Goal: Transaction & Acquisition: Purchase product/service

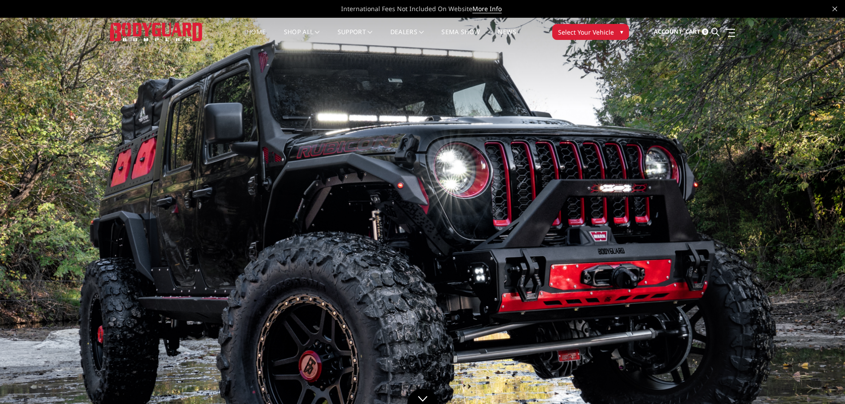
click at [617, 29] on button "Select Your Vehicle ▾" at bounding box center [590, 32] width 77 height 16
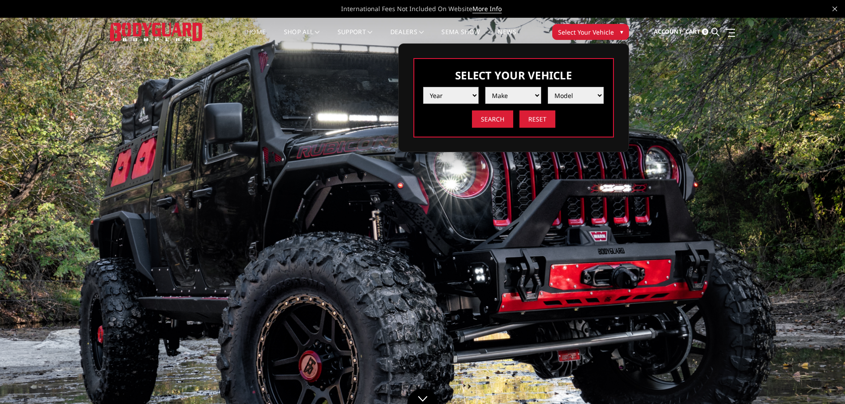
click at [466, 93] on select "Year 2025 2024 2023 2022 2021 2020 2019 2018 2017 2016 2015 2014 2013 2012 2011…" at bounding box center [451, 95] width 56 height 17
select select "yr_2025"
click at [423, 87] on select "Year 2025 2024 2023 2022 2021 2020 2019 2018 2017 2016 2015 2014 2013 2012 2011…" at bounding box center [451, 95] width 56 height 17
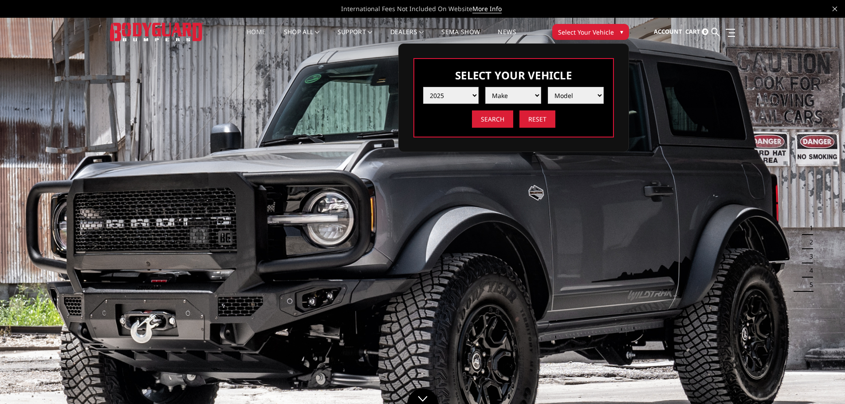
click at [509, 100] on select "Make Chevrolet Ford GMC Ram Toyota" at bounding box center [513, 95] width 56 height 17
select select "mk_chevrolet"
click at [485, 87] on select "Make Chevrolet Ford GMC Ram Toyota" at bounding box center [513, 95] width 56 height 17
click at [582, 98] on select "Model Silverado 1500 Silverado 2500 / 3500 Silverado 4500 / 5500 / 6500" at bounding box center [576, 95] width 56 height 17
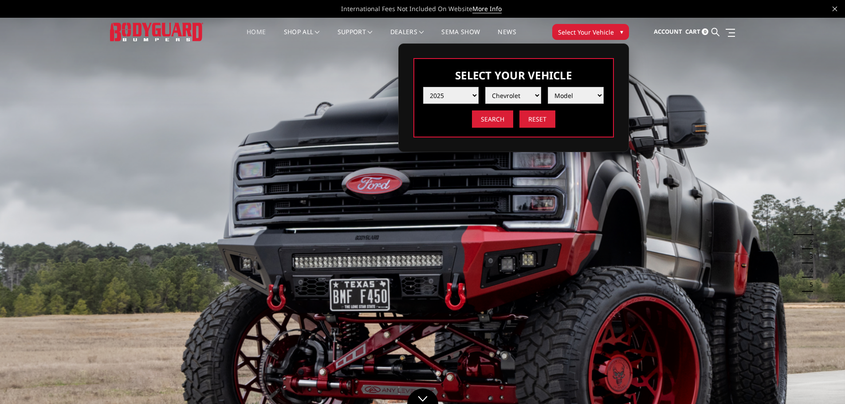
select select "md_silverado-2500-3500"
click at [548, 87] on select "Model Silverado 1500 Silverado 2500 / 3500 Silverado 4500 / 5500 / 6500" at bounding box center [576, 95] width 56 height 17
click at [596, 92] on select "Model Silverado 1500 Silverado 2500 / 3500 Silverado 4500 / 5500 / 6500" at bounding box center [576, 95] width 56 height 17
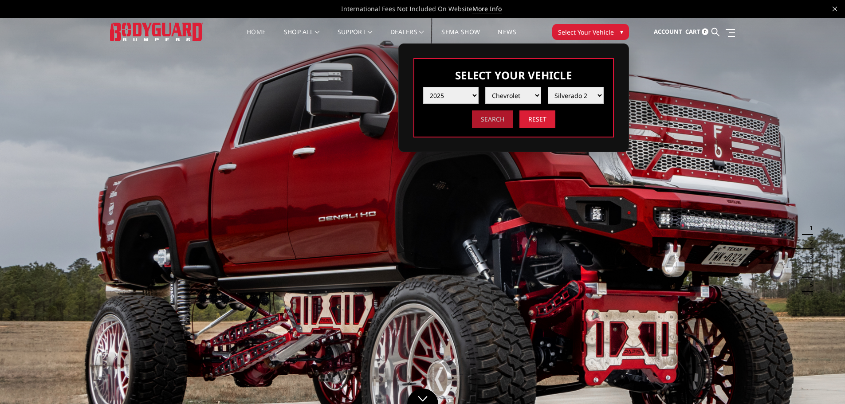
click at [497, 116] on input "Search" at bounding box center [492, 118] width 41 height 17
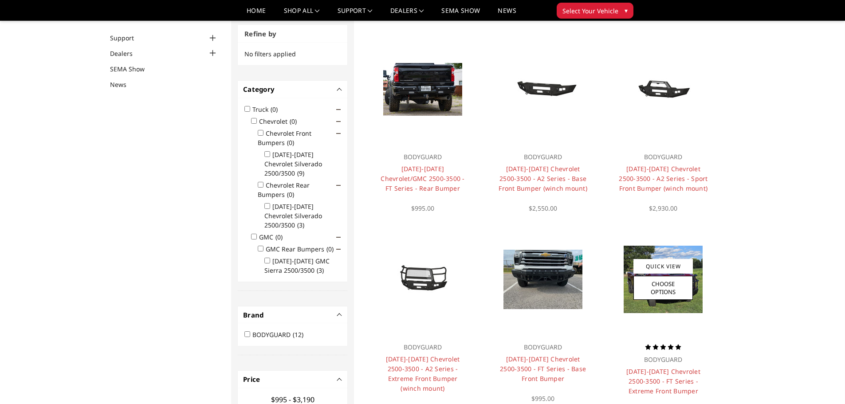
scroll to position [115, 0]
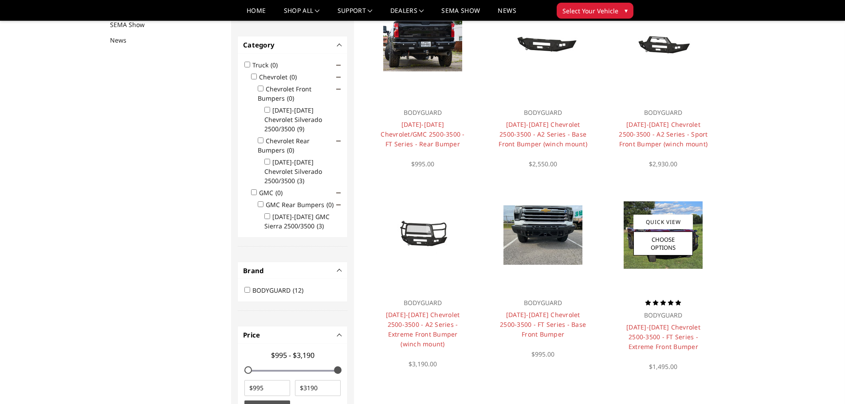
click at [651, 265] on img at bounding box center [663, 234] width 79 height 67
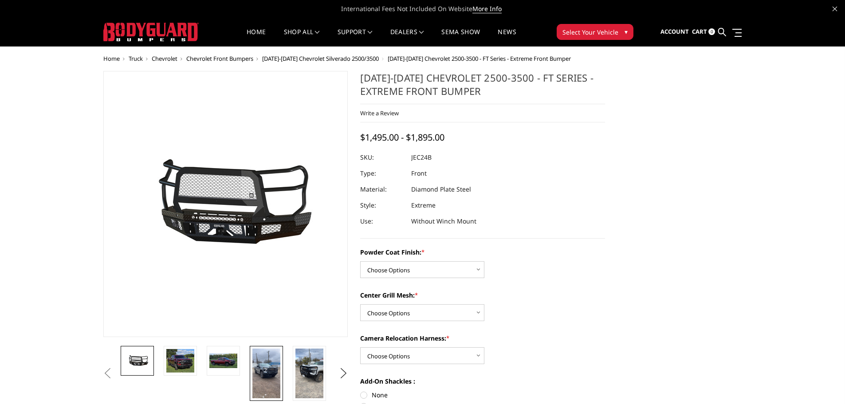
click at [267, 372] on img at bounding box center [266, 374] width 28 height 50
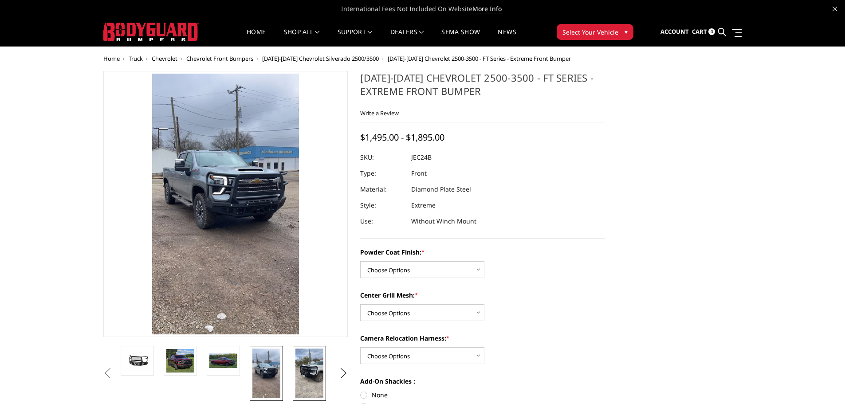
click at [316, 366] on img at bounding box center [309, 374] width 28 height 50
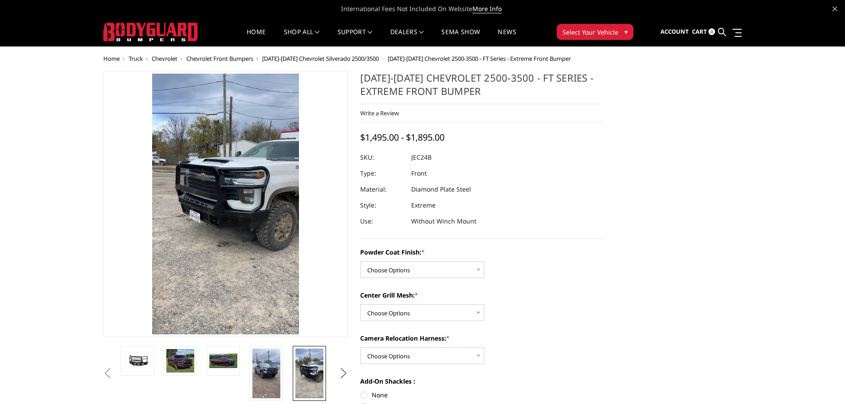
click at [341, 371] on button "Next" at bounding box center [343, 373] width 13 height 13
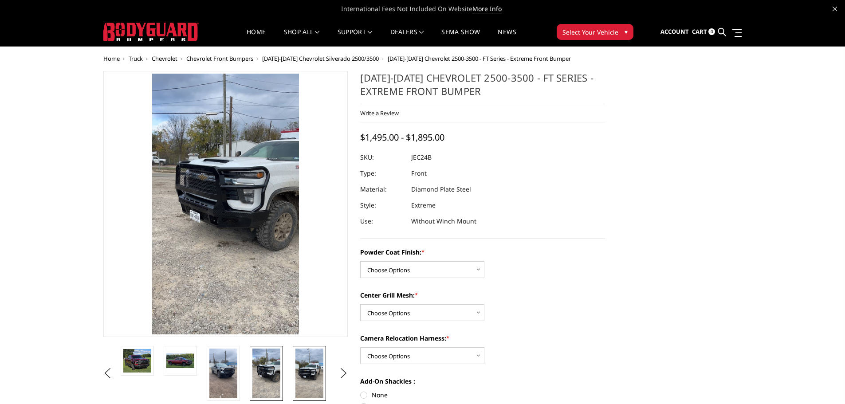
click at [303, 376] on img at bounding box center [309, 374] width 28 height 50
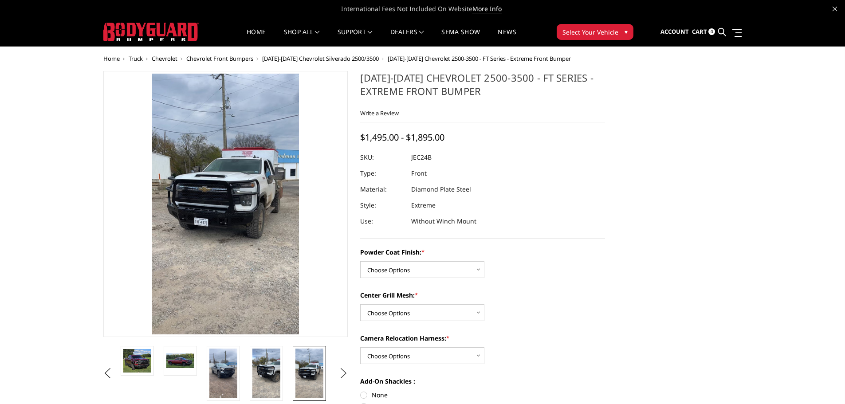
click at [341, 370] on button "Next" at bounding box center [343, 373] width 13 height 13
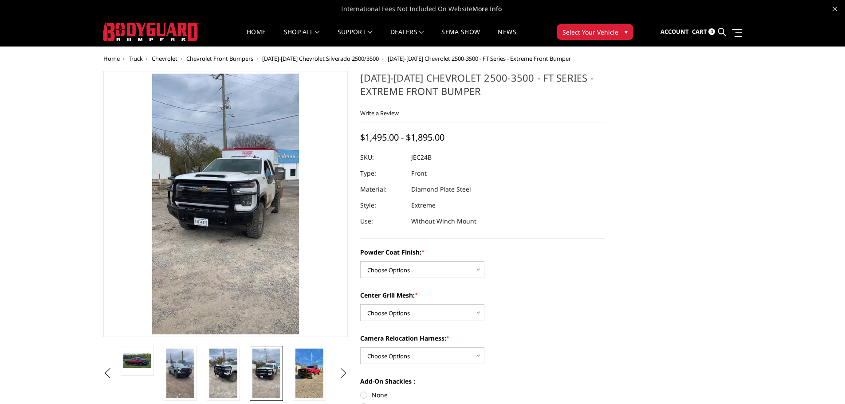
click at [341, 370] on button "Next" at bounding box center [343, 373] width 13 height 13
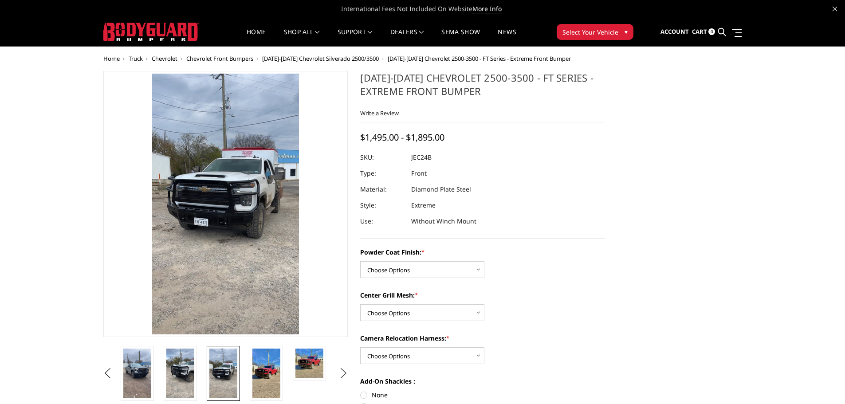
click at [341, 370] on button "Next" at bounding box center [343, 373] width 13 height 13
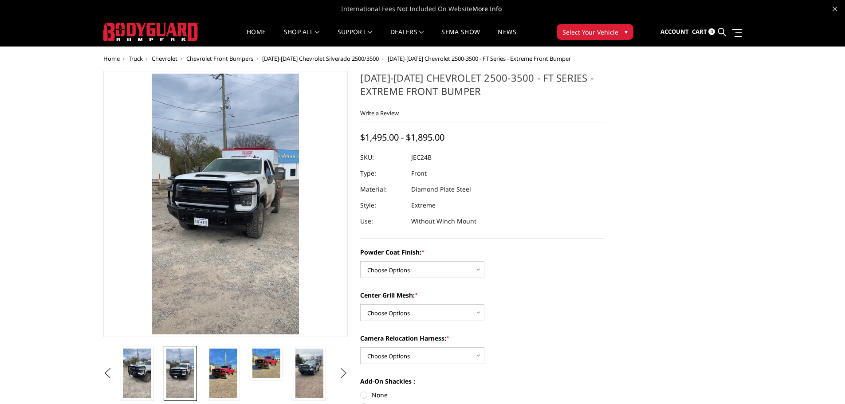
click at [341, 370] on button "Next" at bounding box center [343, 373] width 13 height 13
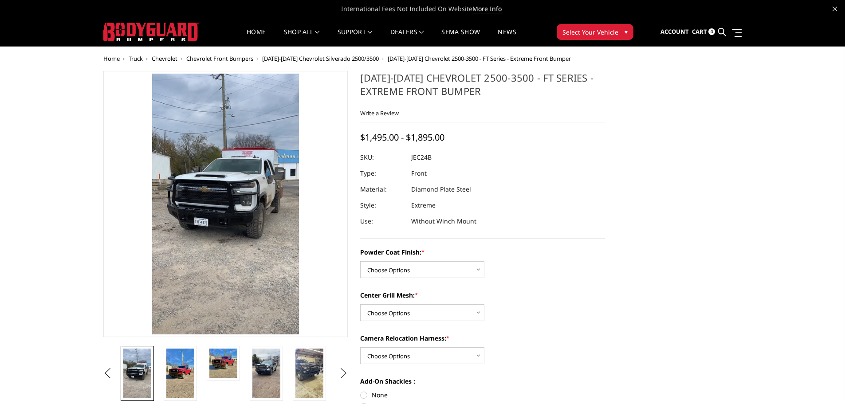
click at [341, 370] on button "Next" at bounding box center [343, 373] width 13 height 13
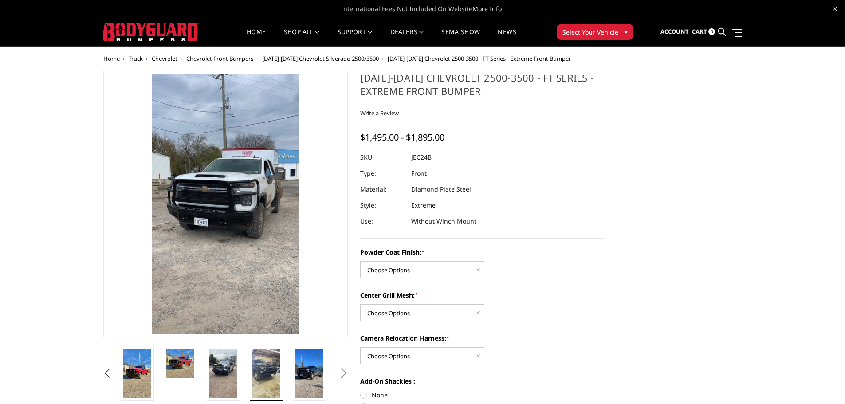
click at [264, 374] on img at bounding box center [266, 374] width 28 height 50
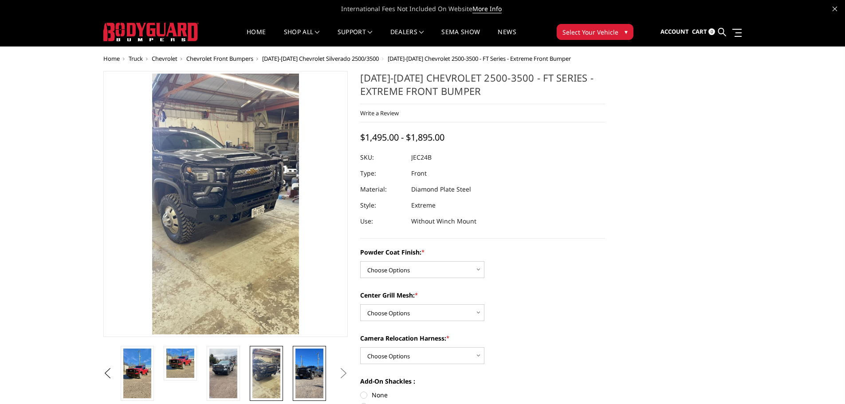
click at [309, 375] on img at bounding box center [309, 374] width 28 height 50
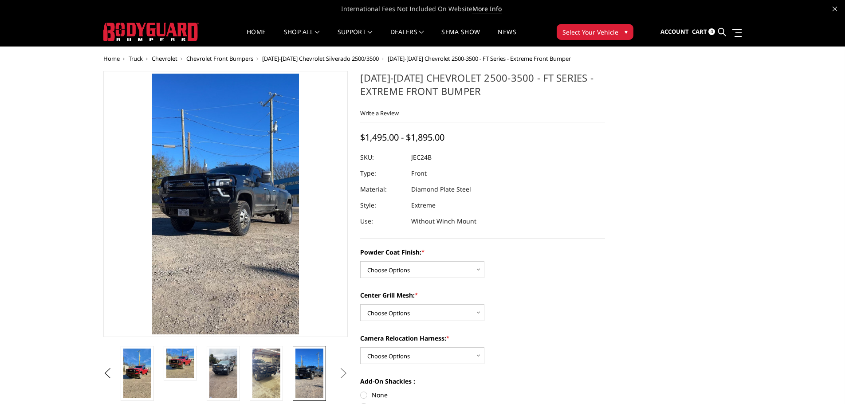
click at [344, 373] on button "Next" at bounding box center [343, 373] width 13 height 13
click at [427, 269] on select "Choose Options Bare Metal Gloss Black Powder Coat Textured Black Powder Coat" at bounding box center [422, 269] width 124 height 17
click at [360, 261] on select "Choose Options Bare Metal Gloss Black Powder Coat Textured Black Powder Coat" at bounding box center [422, 269] width 124 height 17
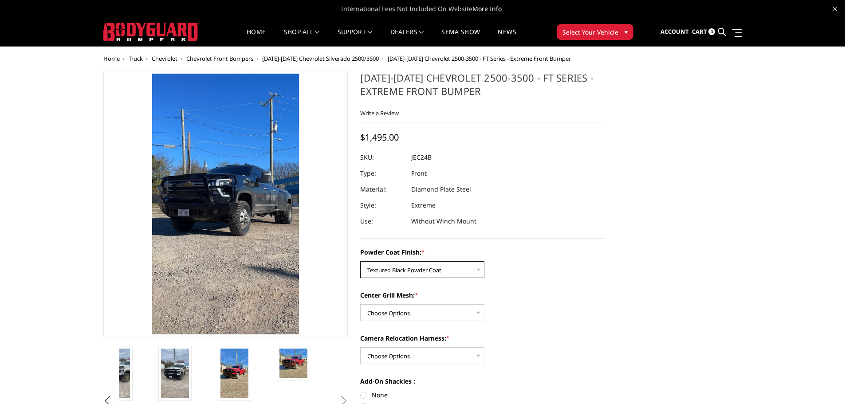
click at [435, 271] on select "Choose Options Bare Metal Gloss Black Powder Coat Textured Black Powder Coat" at bounding box center [422, 269] width 124 height 17
click at [360, 261] on select "Choose Options Bare Metal Gloss Black Powder Coat Textured Black Powder Coat" at bounding box center [422, 269] width 124 height 17
click at [461, 271] on select "Choose Options Bare Metal Gloss Black Powder Coat Textured Black Powder Coat" at bounding box center [422, 269] width 124 height 17
select select "3279"
click at [360, 261] on select "Choose Options Bare Metal Gloss Black Powder Coat Textured Black Powder Coat" at bounding box center [422, 269] width 124 height 17
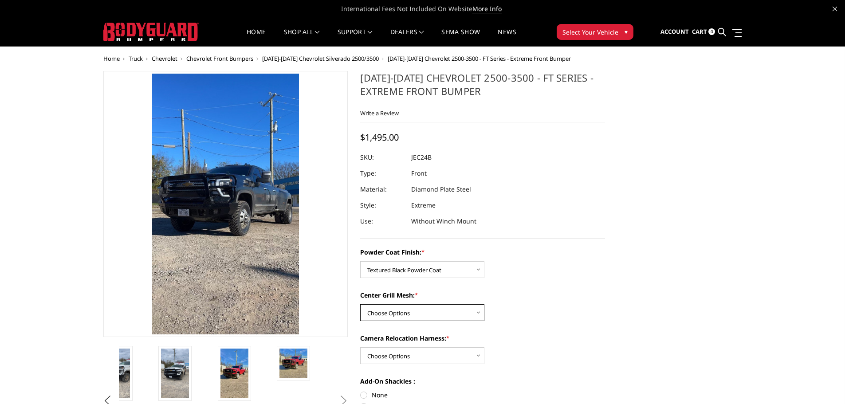
click at [431, 304] on select "Choose Options WITH Expanded Metal in Center Grill WITHOUT Expanded Metal in Ce…" at bounding box center [422, 312] width 124 height 17
select select "3280"
click at [360, 304] on select "Choose Options WITH Expanded Metal in Center Grill WITHOUT Expanded Metal in Ce…" at bounding box center [422, 312] width 124 height 17
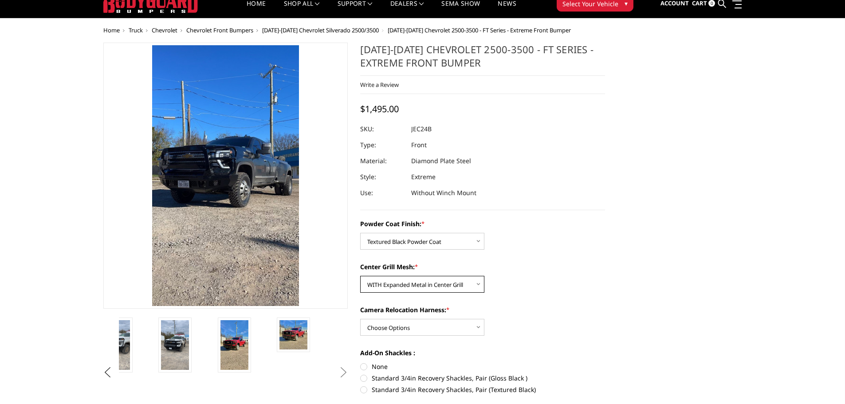
scroll to position [44, 0]
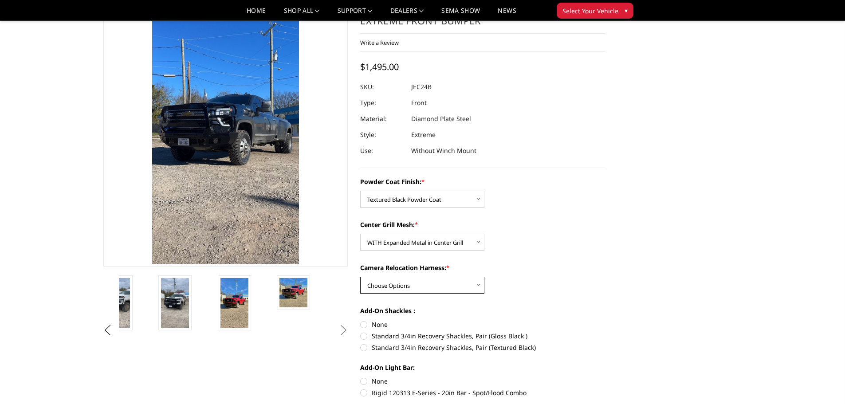
click at [422, 288] on select "Choose Options WITH Camera Relocation Harness WITHOUT Camera Relocation Harness" at bounding box center [422, 285] width 124 height 17
click at [345, 266] on figure at bounding box center [225, 133] width 245 height 266
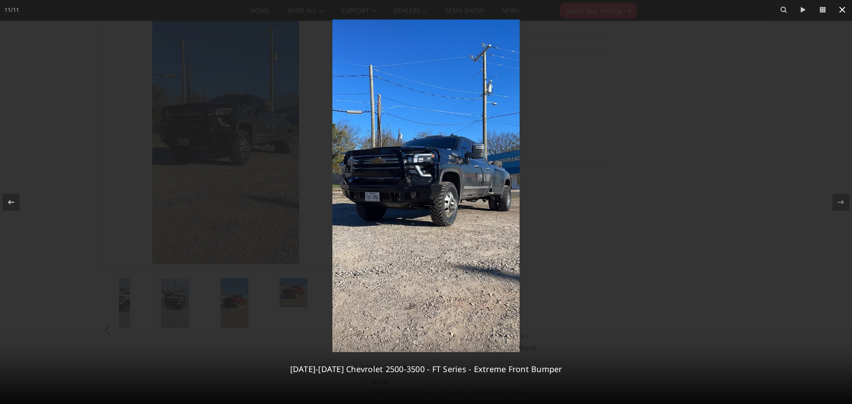
click at [846, 10] on icon at bounding box center [842, 9] width 11 height 11
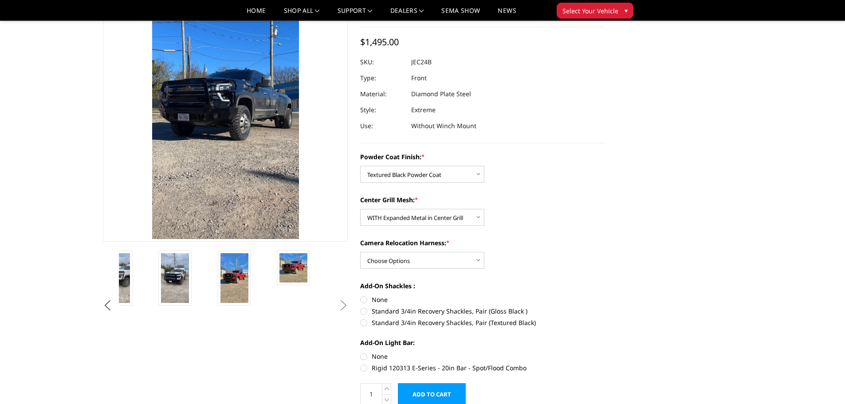
scroll to position [89, 0]
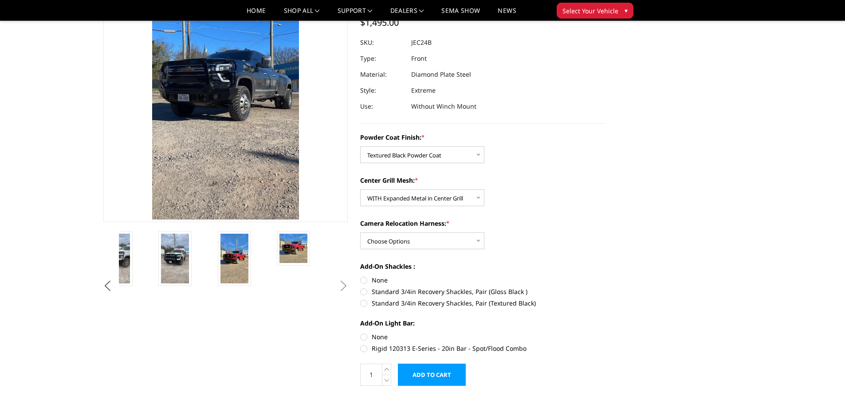
click at [365, 304] on label "Standard 3/4in Recovery Shackles, Pair (Textured Black)" at bounding box center [482, 303] width 245 height 9
click at [605, 287] on input "Standard 3/4in Recovery Shackles, Pair (Textured Black)" at bounding box center [605, 287] width 0 height 0
radio input "true"
click at [366, 348] on label "Rigid 120313 E-Series - 20in Bar - Spot/Flood Combo" at bounding box center [482, 348] width 245 height 9
click at [605, 333] on input "Rigid 120313 E-Series - 20in Bar - Spot/Flood Combo" at bounding box center [605, 332] width 0 height 0
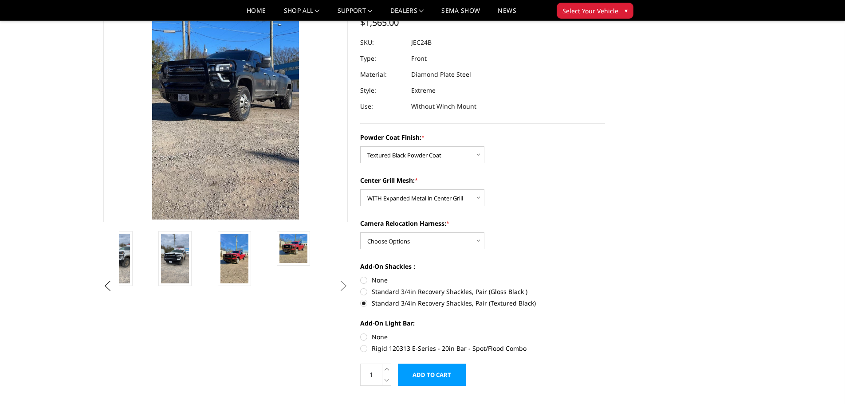
radio input "true"
click at [362, 337] on label "None" at bounding box center [482, 336] width 245 height 9
click at [361, 333] on input "None" at bounding box center [360, 332] width 0 height 0
radio input "true"
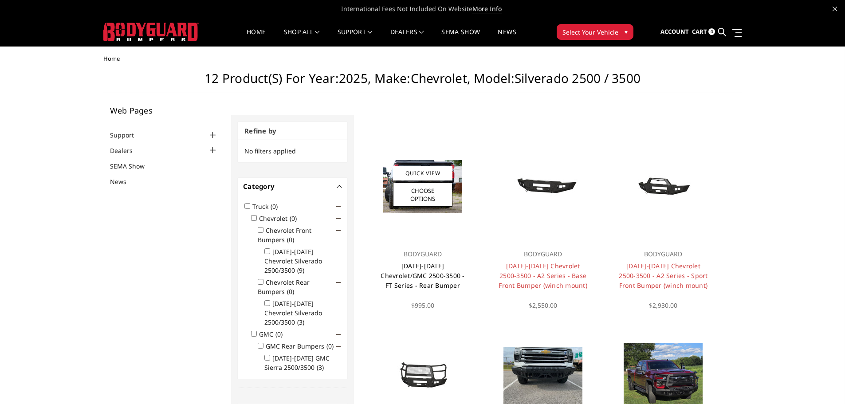
click at [436, 276] on link "2020-2026 Chevrolet/GMC 2500-3500 - FT Series - Rear Bumper" at bounding box center [423, 276] width 84 height 28
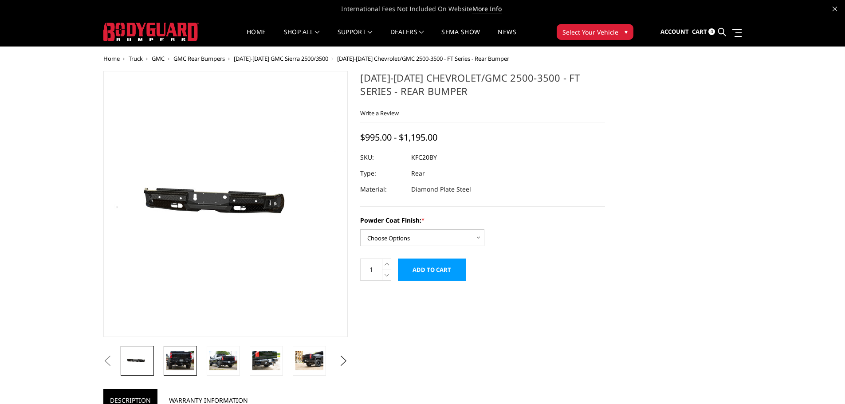
click at [182, 359] on img at bounding box center [180, 360] width 28 height 19
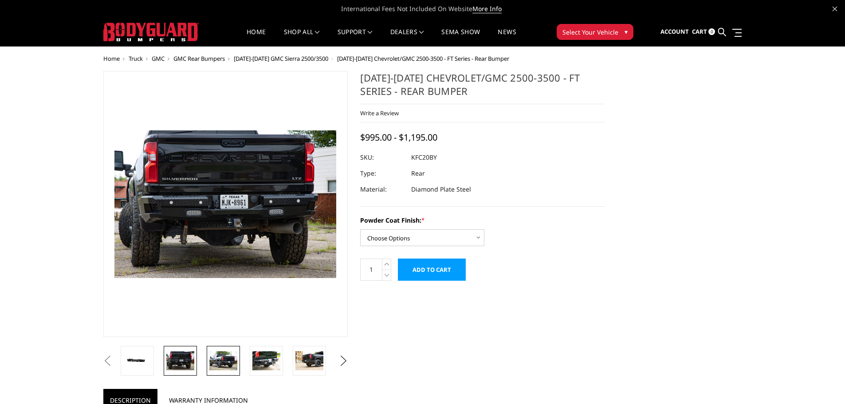
click at [223, 358] on img at bounding box center [223, 360] width 28 height 19
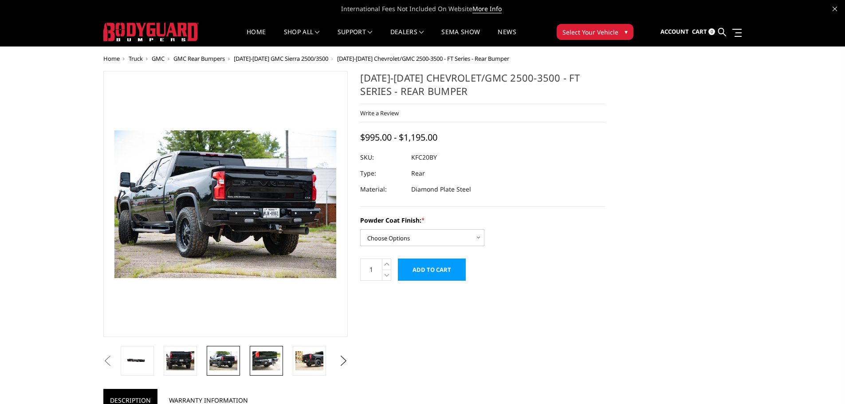
click at [261, 358] on img at bounding box center [266, 360] width 28 height 19
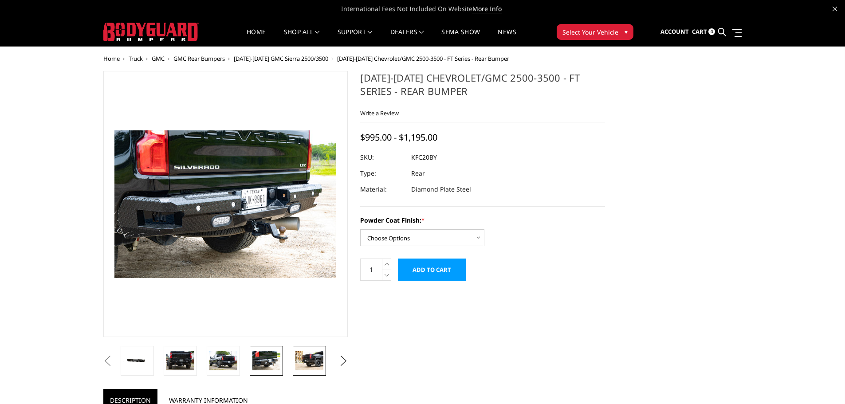
click at [303, 360] on img at bounding box center [309, 360] width 28 height 19
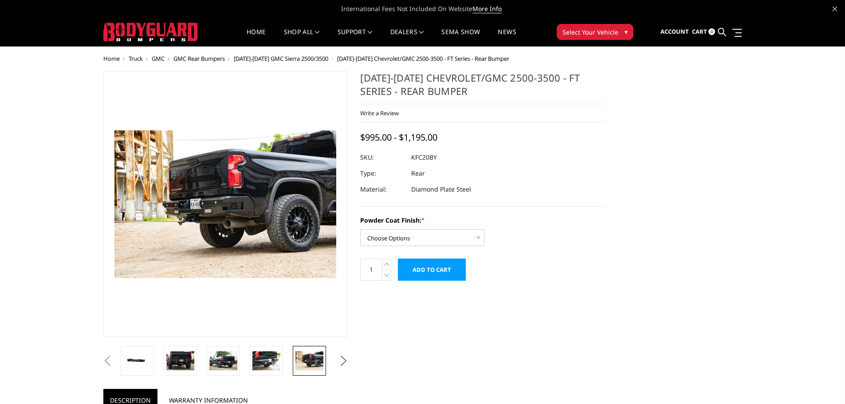
click at [341, 362] on button "Next" at bounding box center [343, 360] width 13 height 13
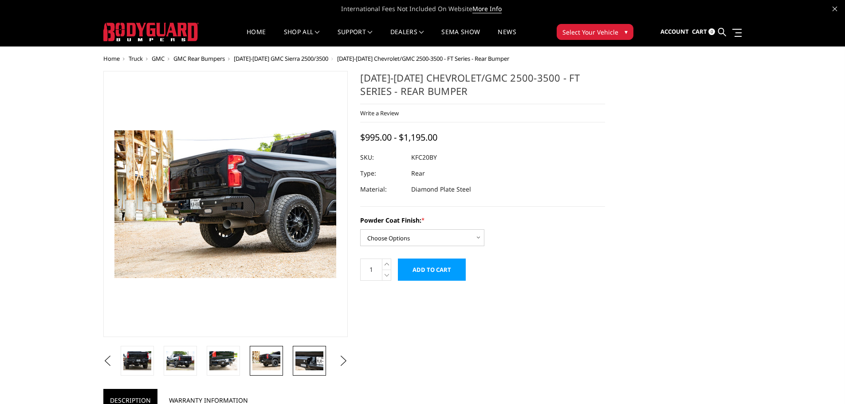
click at [315, 364] on img at bounding box center [309, 360] width 28 height 19
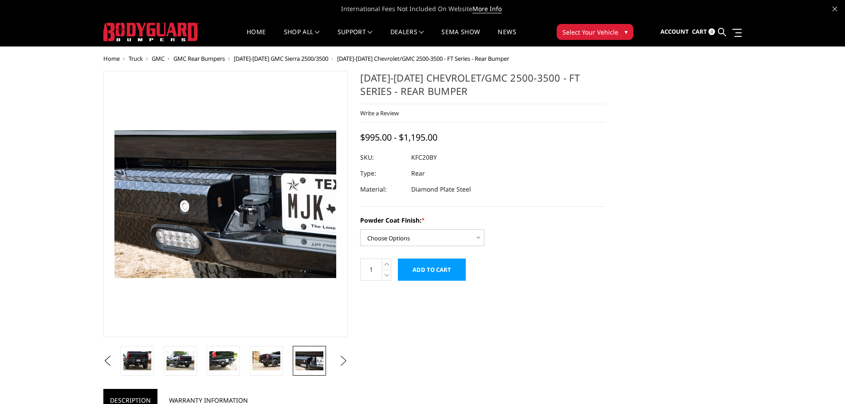
click at [345, 360] on button "Next" at bounding box center [343, 360] width 13 height 13
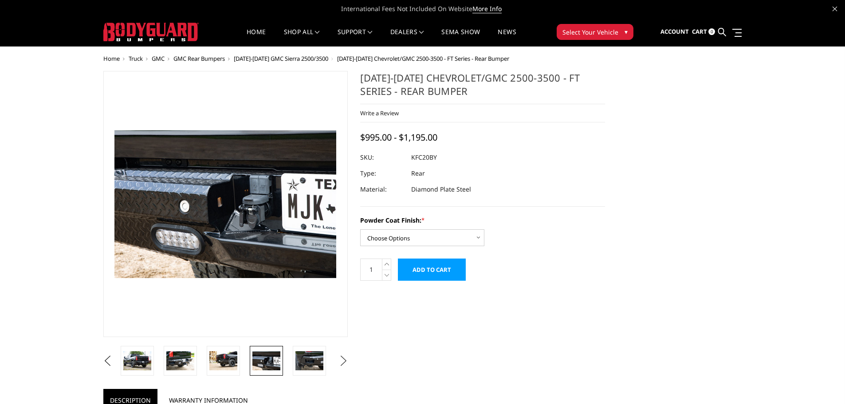
click at [345, 360] on button "Next" at bounding box center [343, 360] width 13 height 13
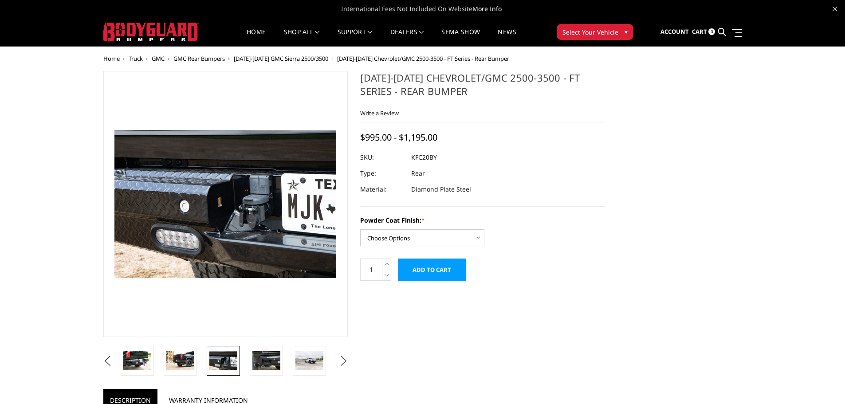
click at [343, 361] on button "Next" at bounding box center [343, 360] width 13 height 13
click at [227, 361] on img at bounding box center [223, 360] width 28 height 19
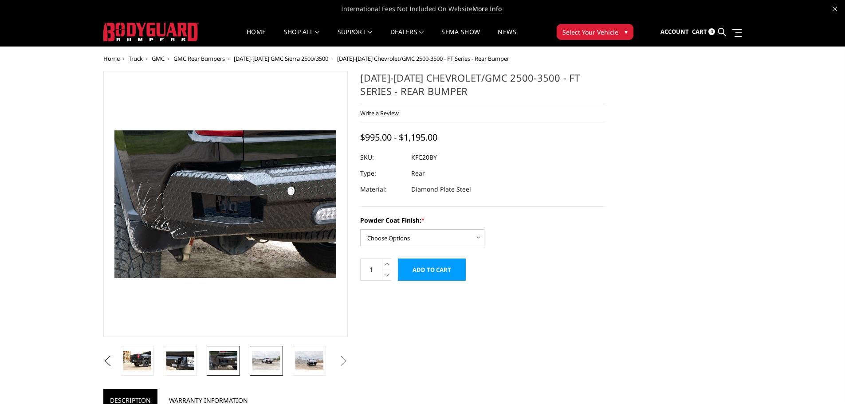
click at [264, 356] on img at bounding box center [266, 360] width 28 height 19
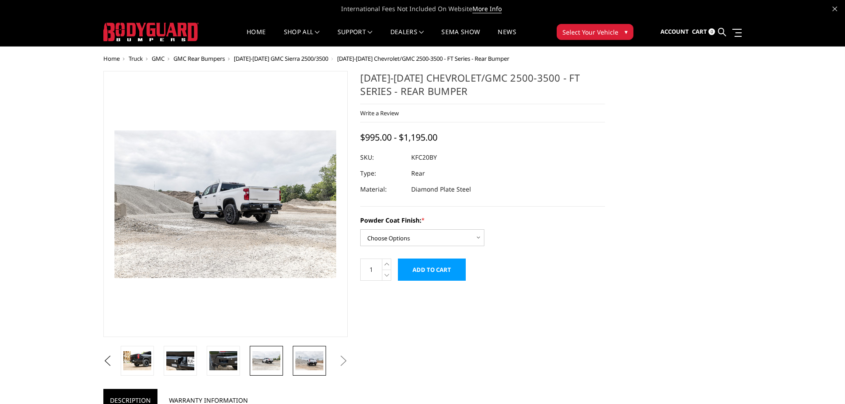
click at [311, 357] on img at bounding box center [309, 360] width 28 height 19
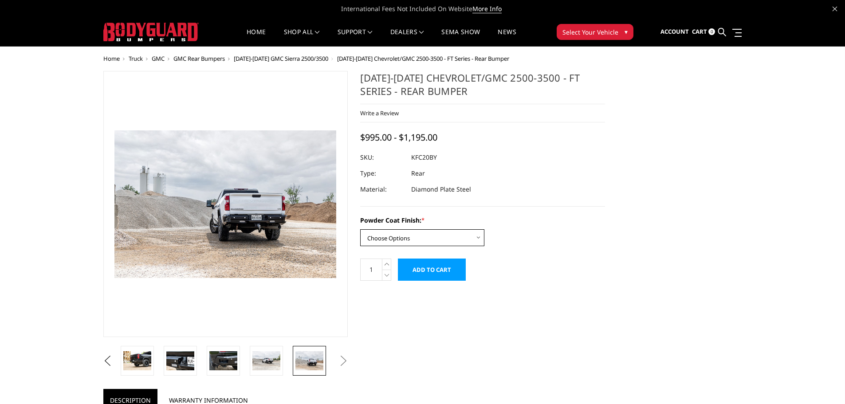
click at [472, 240] on select "Choose Options Bare Metal Gloss Black Powder Coat Textured Black Powder Coat" at bounding box center [422, 237] width 124 height 17
click at [360, 229] on select "Choose Options Bare Metal Gloss Black Powder Coat Textured Black Powder Coat" at bounding box center [422, 237] width 124 height 17
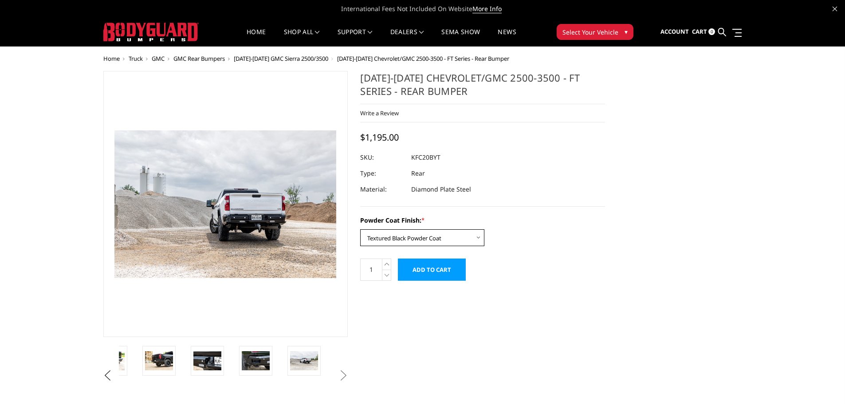
click at [444, 233] on select "Choose Options Bare Metal Gloss Black Powder Coat Textured Black Powder Coat" at bounding box center [422, 237] width 124 height 17
click at [360, 229] on select "Choose Options Bare Metal Gloss Black Powder Coat Textured Black Powder Coat" at bounding box center [422, 237] width 124 height 17
click at [440, 234] on select "Choose Options Bare Metal Gloss Black Powder Coat Textured Black Powder Coat" at bounding box center [422, 237] width 124 height 17
click at [360, 229] on select "Choose Options Bare Metal Gloss Black Powder Coat Textured Black Powder Coat" at bounding box center [422, 237] width 124 height 17
click at [462, 241] on select "Choose Options Bare Metal Gloss Black Powder Coat Textured Black Powder Coat" at bounding box center [422, 237] width 124 height 17
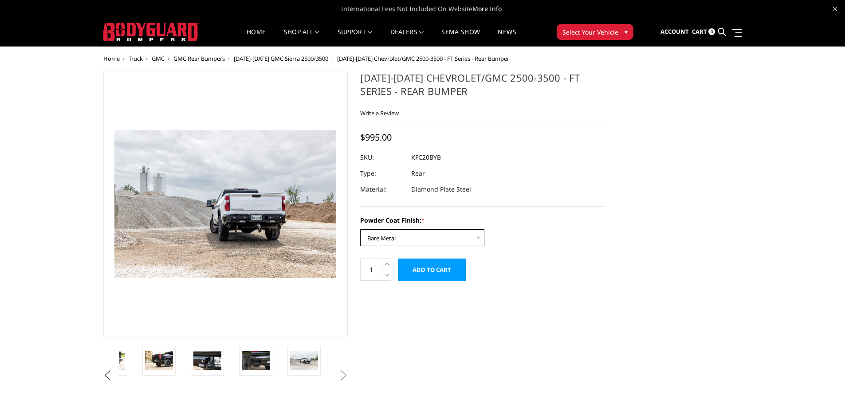
select select "3418"
click at [360, 229] on select "Choose Options Bare Metal Gloss Black Powder Coat Textured Black Powder Coat" at bounding box center [422, 237] width 124 height 17
